Goal: Task Accomplishment & Management: Use online tool/utility

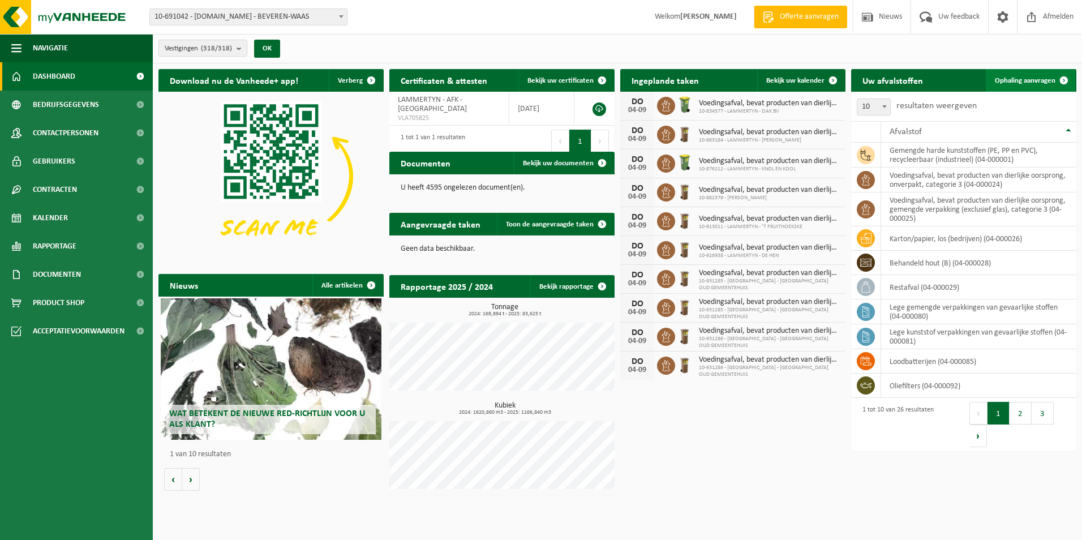
click at [1047, 79] on span "Ophaling aanvragen" at bounding box center [1025, 80] width 61 height 7
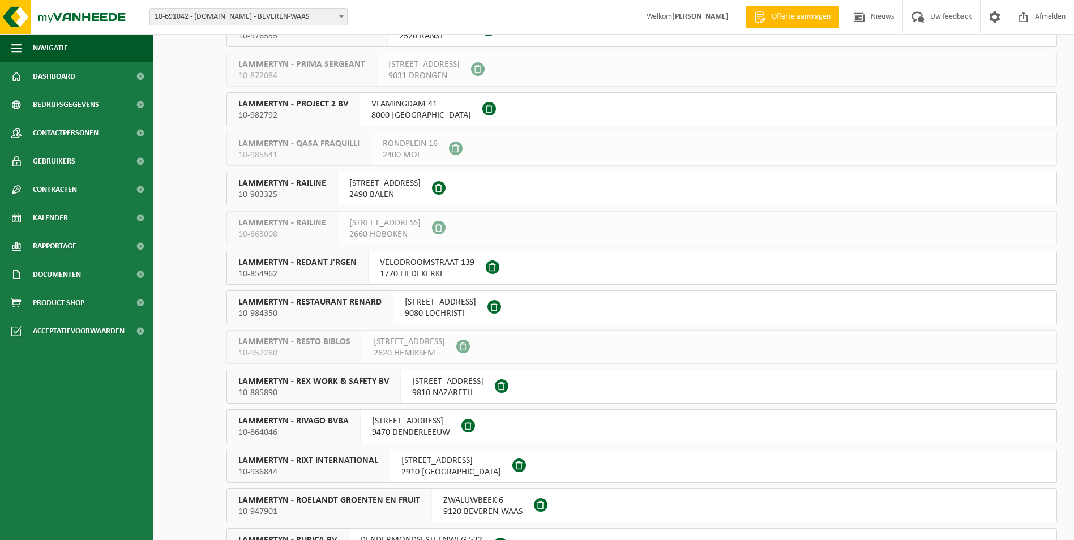
scroll to position [8661, 0]
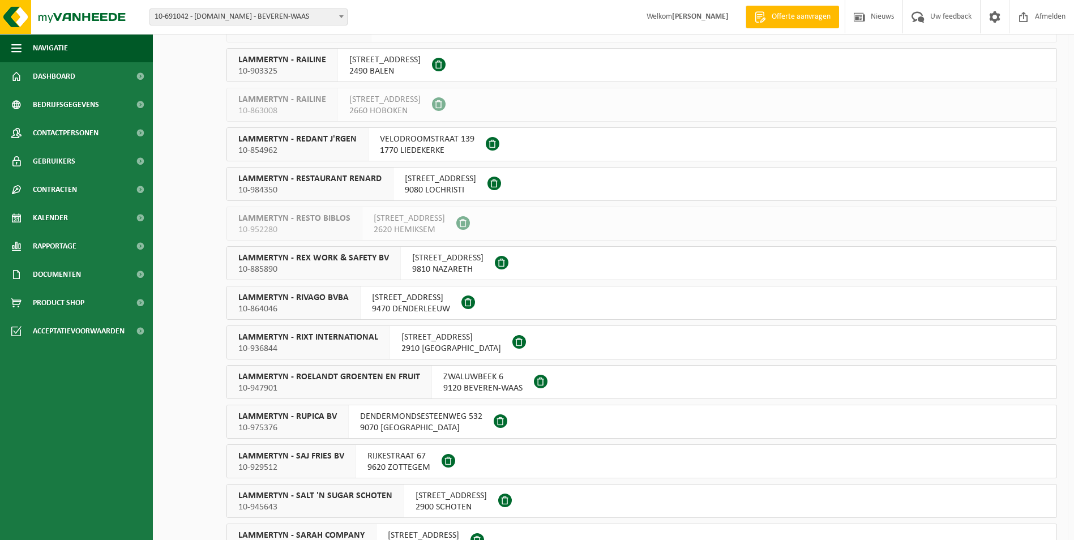
click at [468, 303] on span at bounding box center [468, 302] width 14 height 14
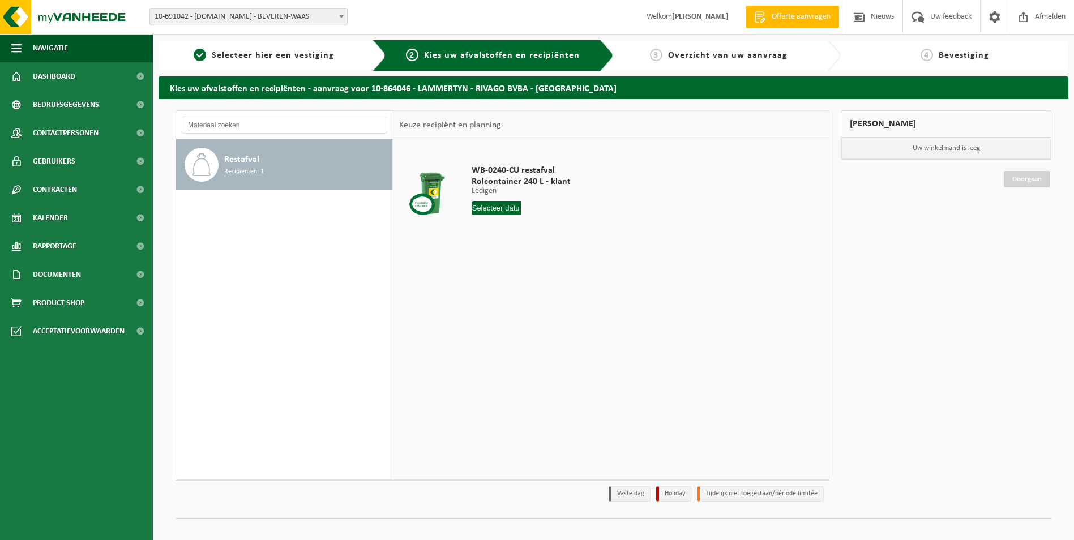
click at [508, 207] on input "text" at bounding box center [497, 208] width 50 height 14
click at [483, 288] on div "8" at bounding box center [482, 290] width 20 height 18
type input "Van 2025-09-08"
click at [508, 252] on button "In winkelmand" at bounding box center [504, 251] width 62 height 18
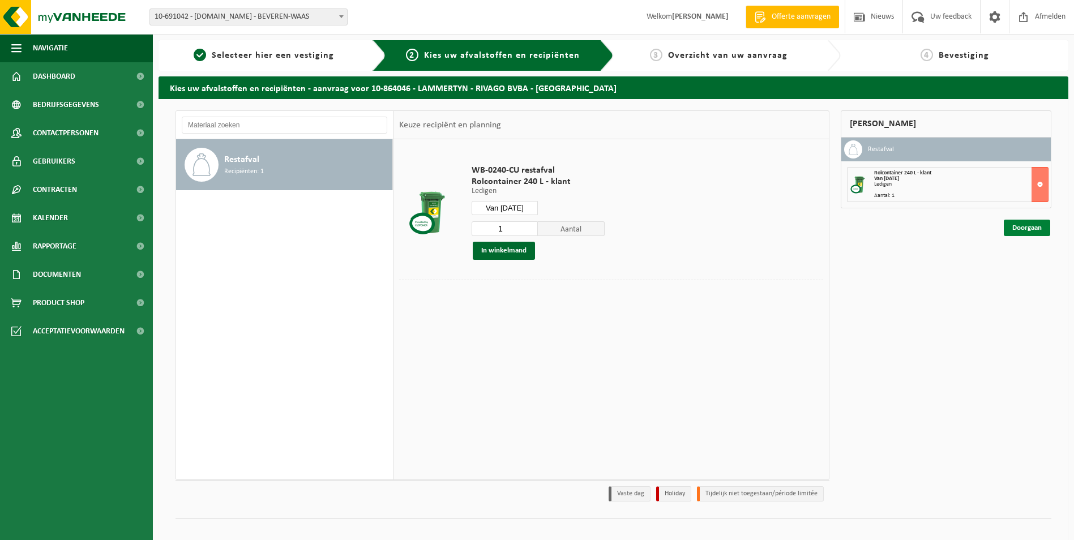
click at [1027, 226] on link "Doorgaan" at bounding box center [1027, 228] width 46 height 16
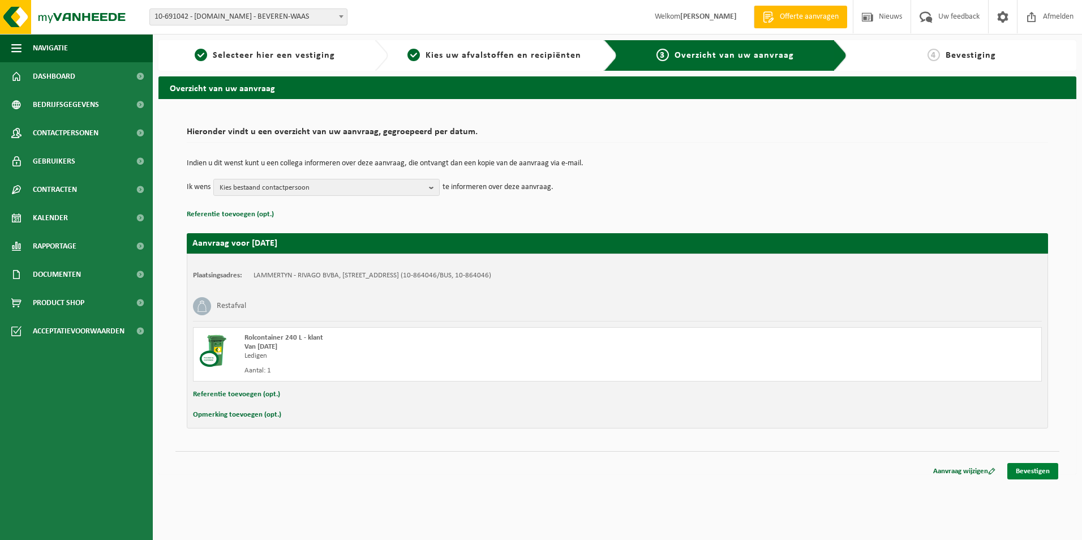
click at [1025, 472] on link "Bevestigen" at bounding box center [1033, 471] width 51 height 16
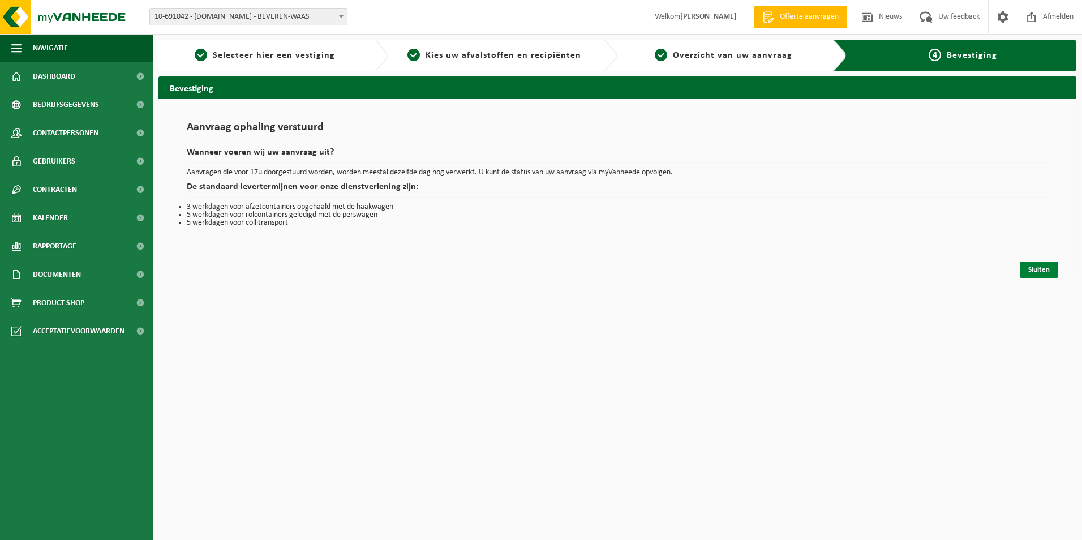
click at [1045, 268] on link "Sluiten" at bounding box center [1039, 270] width 38 height 16
